Goal: Information Seeking & Learning: Learn about a topic

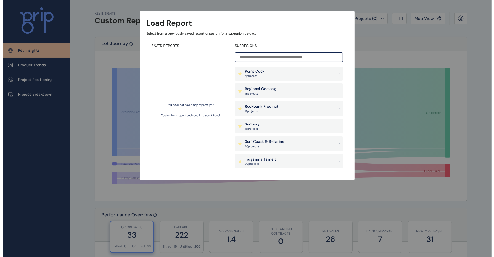
scroll to position [483, 0]
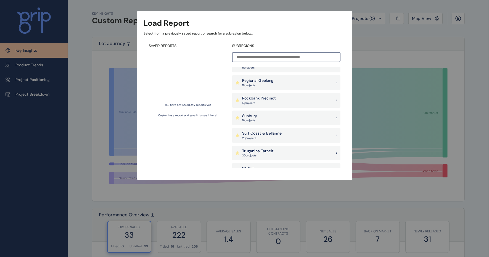
click at [315, 137] on div "Surf Coast & Bellarine 26 project s" at bounding box center [286, 135] width 108 height 15
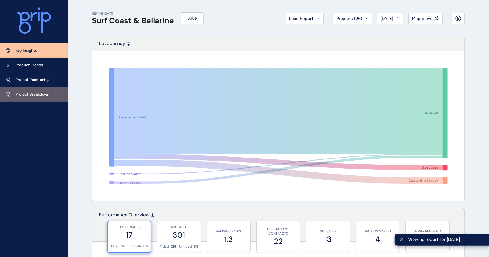
click at [42, 89] on link "Project Breakdown" at bounding box center [34, 94] width 68 height 15
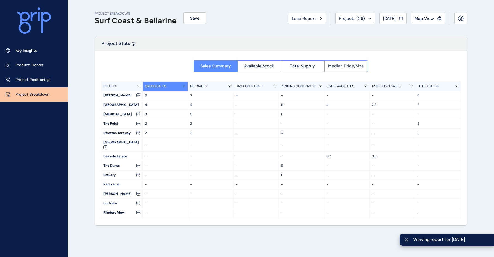
click at [339, 69] on button "Median Price/Size" at bounding box center [346, 66] width 44 height 12
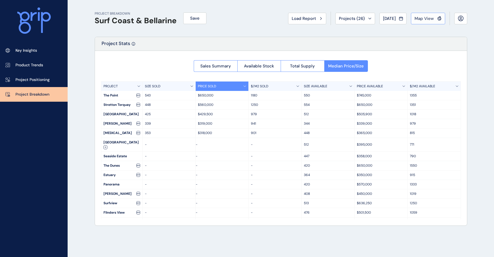
click at [420, 21] on span "Map View" at bounding box center [424, 19] width 19 height 6
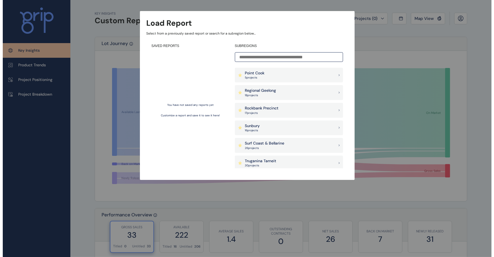
scroll to position [483, 0]
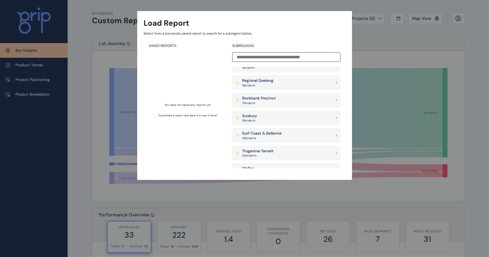
click at [283, 134] on div "Surf Coast & Bellarine 26 project s" at bounding box center [286, 135] width 108 height 15
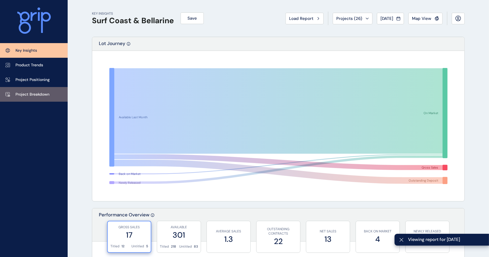
click at [44, 92] on p "Project Breakdown" at bounding box center [32, 95] width 34 height 6
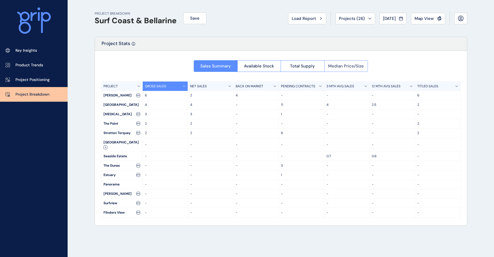
click at [337, 65] on span "Median Price/Size" at bounding box center [346, 66] width 36 height 6
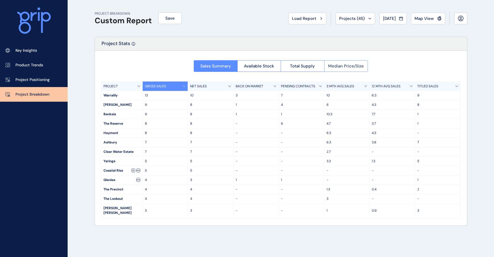
click at [331, 64] on span "Median Price/Size" at bounding box center [346, 66] width 36 height 6
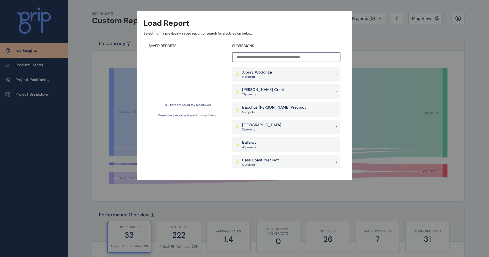
click at [296, 90] on div "[PERSON_NAME] Creek 27 project s" at bounding box center [286, 91] width 108 height 15
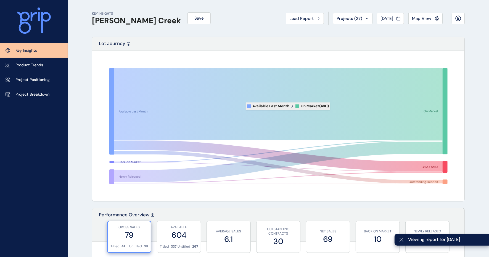
scroll to position [138, 0]
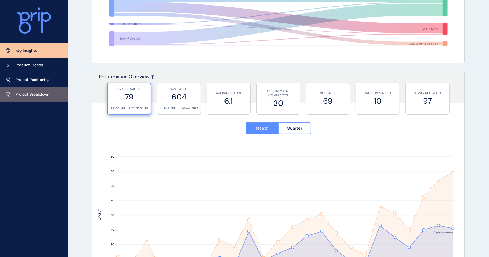
click at [28, 89] on link "Project Breakdown" at bounding box center [34, 94] width 68 height 15
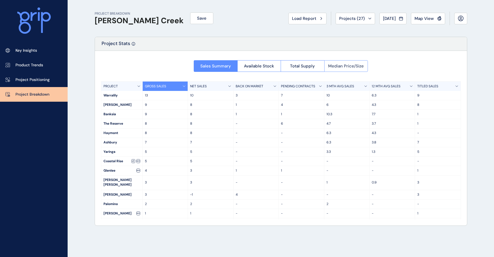
click at [337, 64] on span "Median Price/Size" at bounding box center [346, 66] width 36 height 6
